Goal: Transaction & Acquisition: Purchase product/service

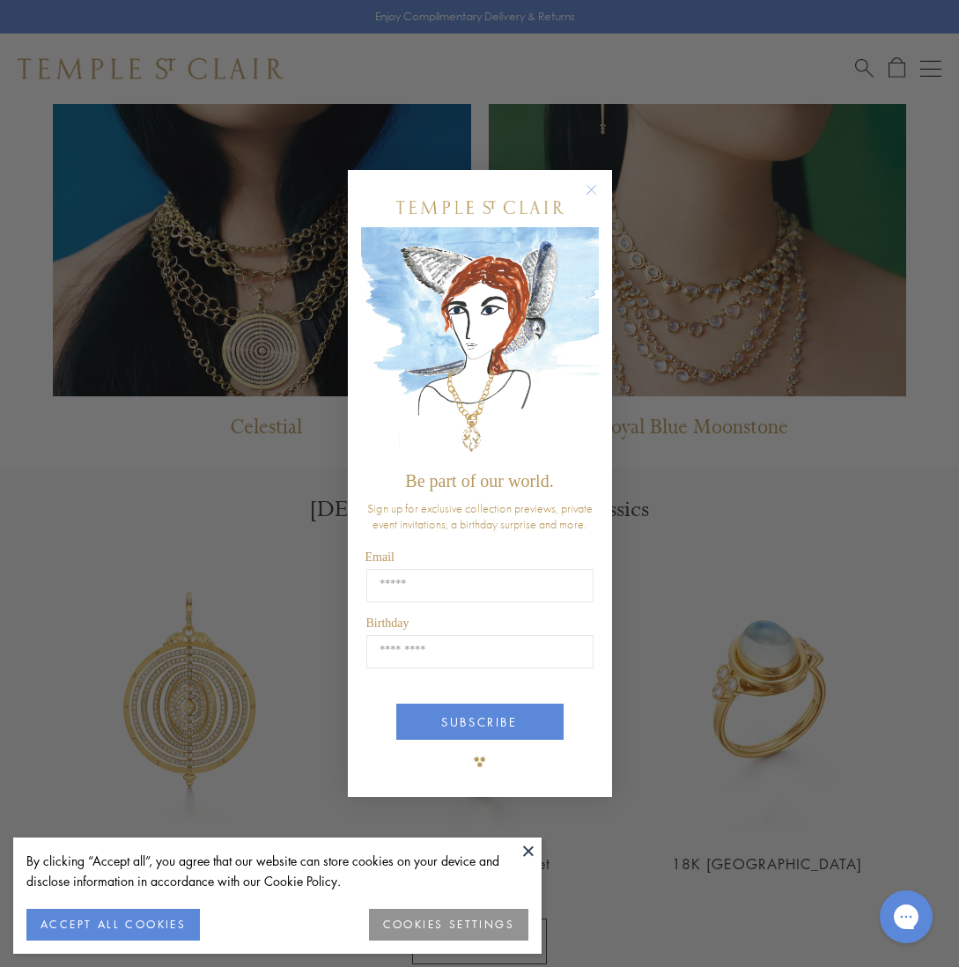
scroll to position [1298, 0]
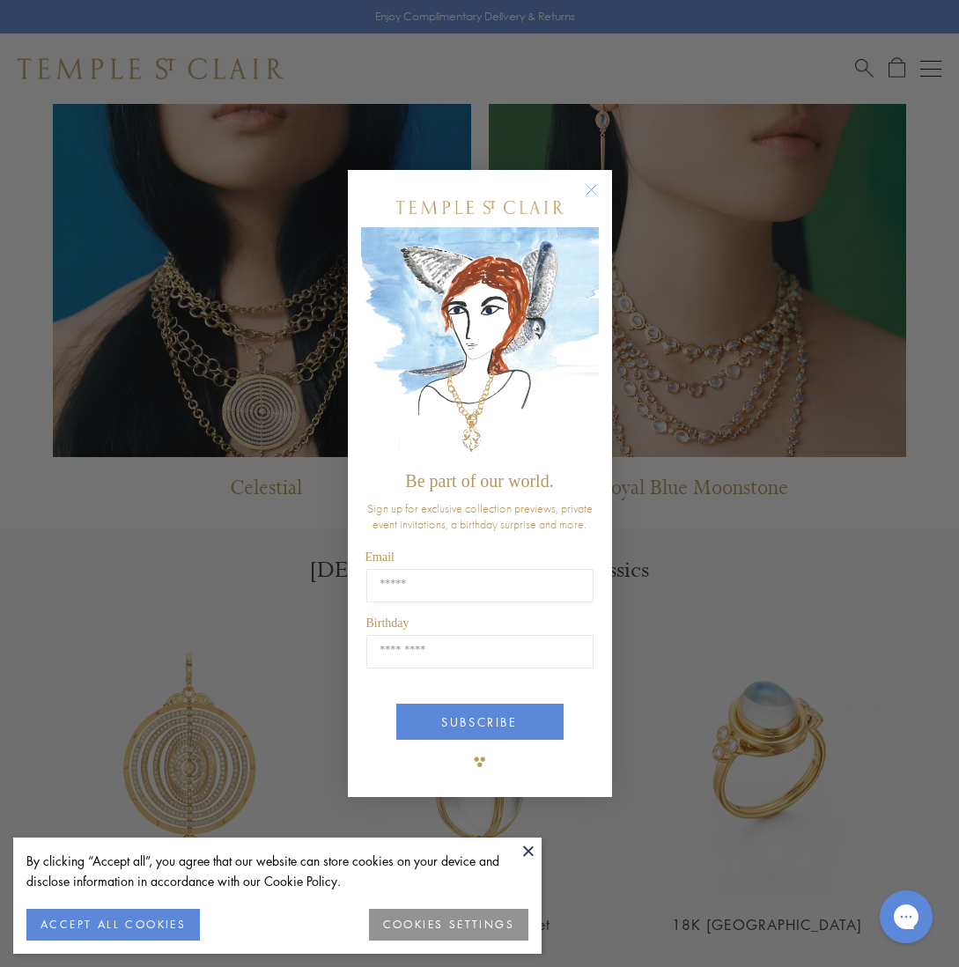
type input "**********"
click at [585, 188] on circle "Close dialog" at bounding box center [590, 190] width 21 height 21
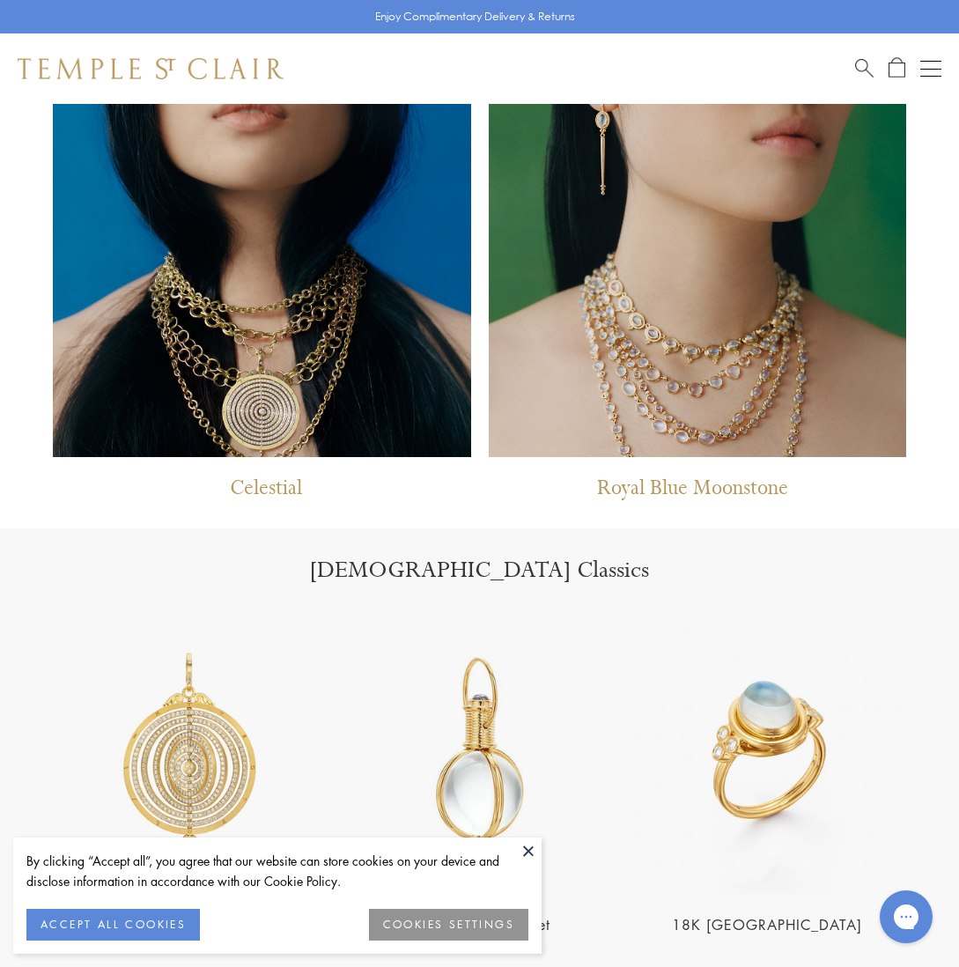
click at [671, 489] on p "Royal Blue Moonstone" at bounding box center [692, 493] width 191 height 36
click at [687, 404] on img at bounding box center [698, 168] width 418 height 577
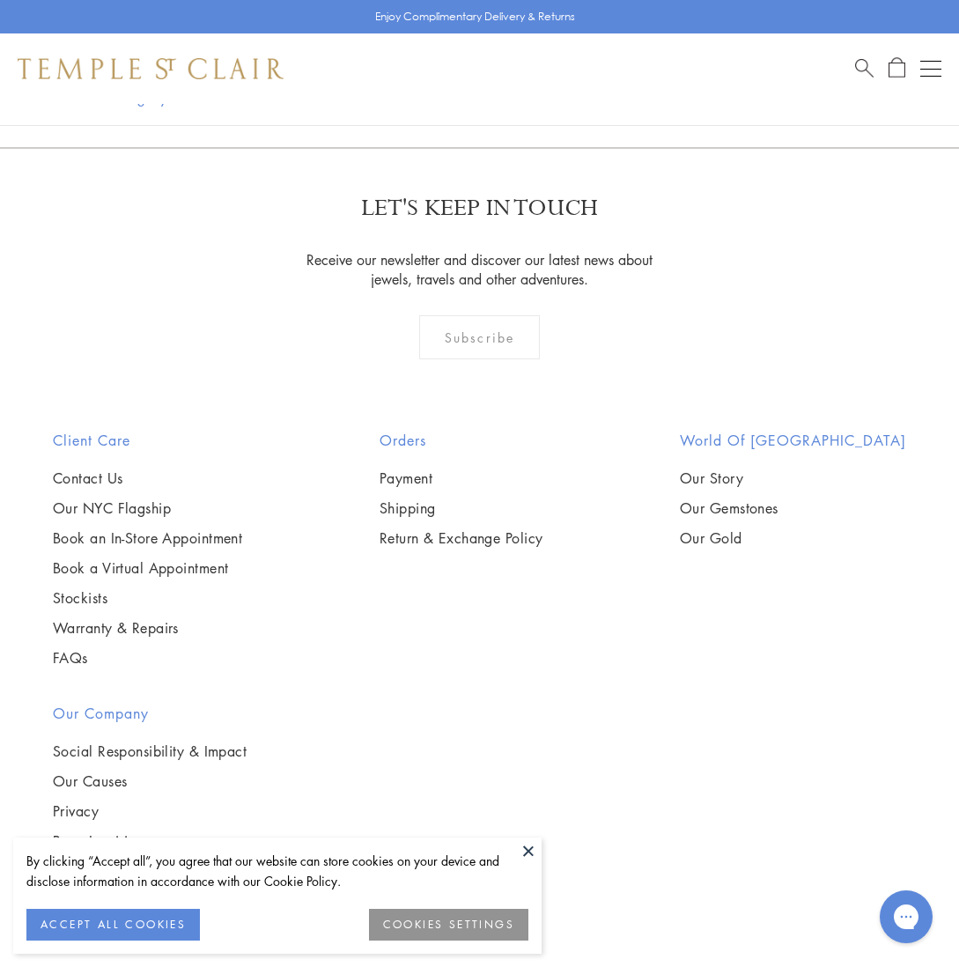
scroll to position [4354, 0]
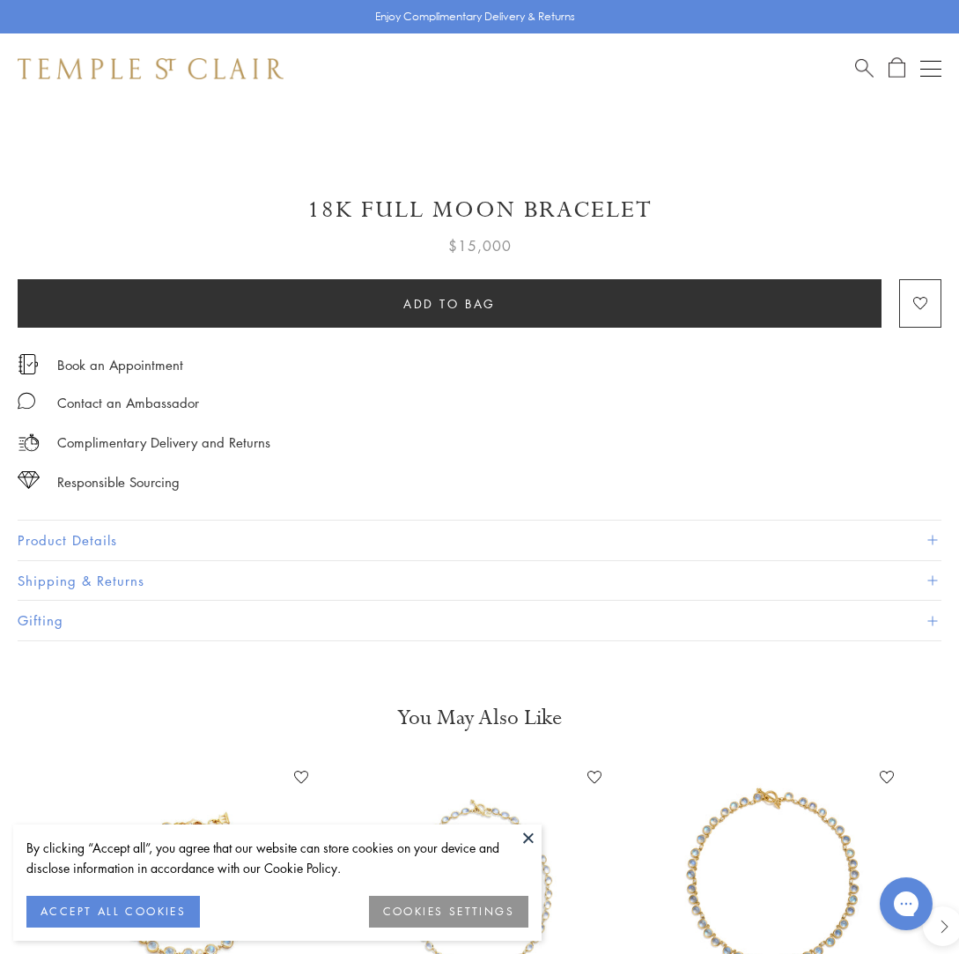
scroll to position [863, 0]
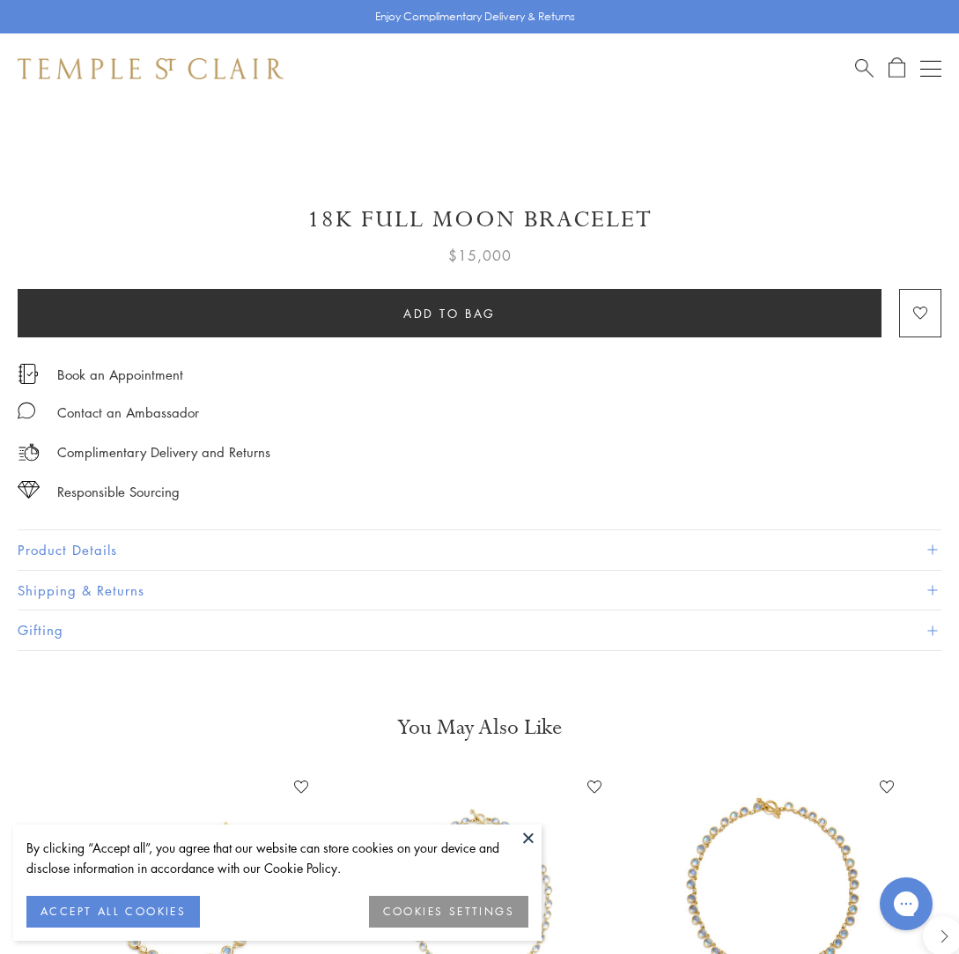
click at [71, 543] on button "Product Details" at bounding box center [480, 550] width 924 height 40
